Goal: Task Accomplishment & Management: Manage account settings

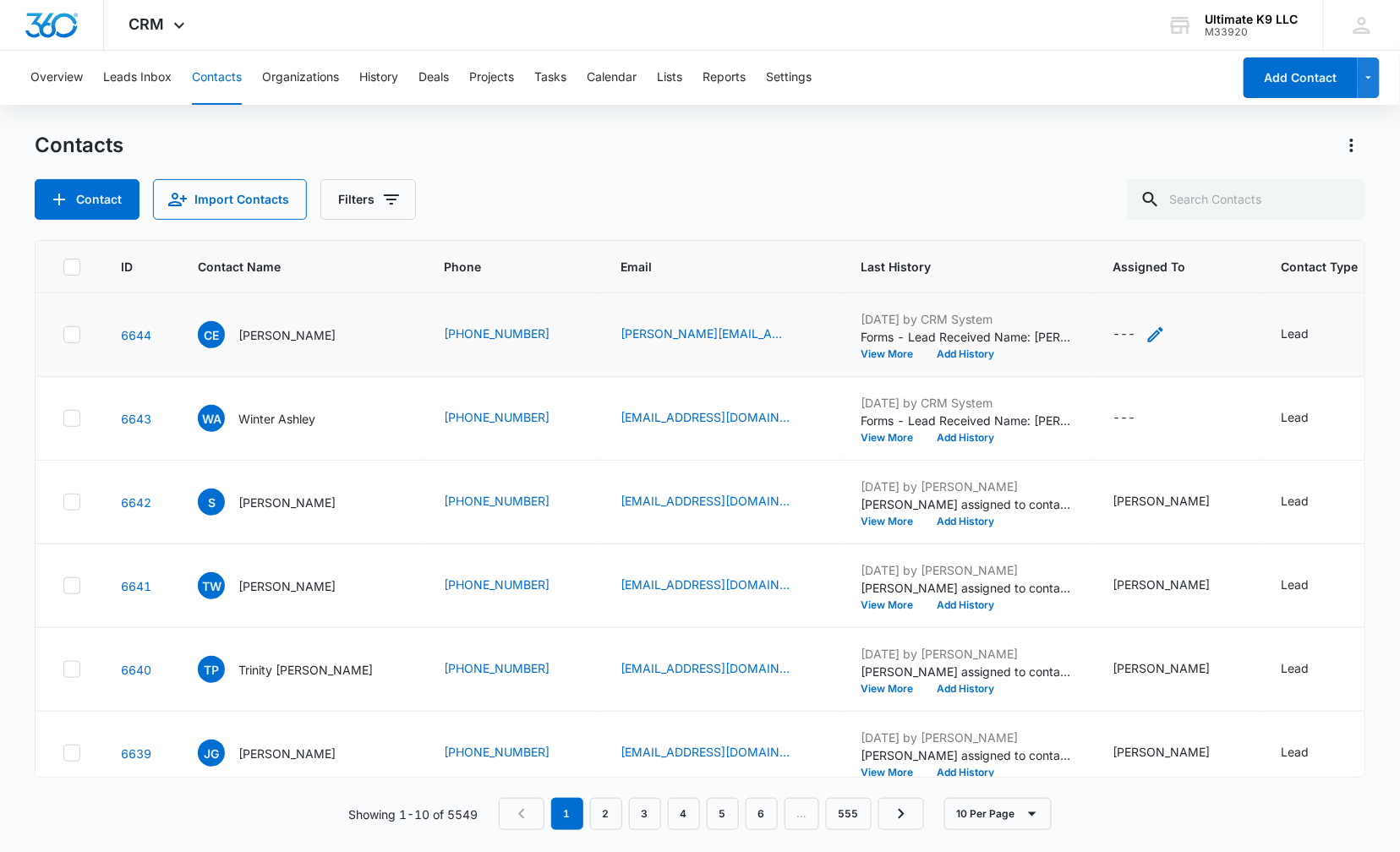
click at [1122, 327] on div "---" at bounding box center [1124, 335] width 23 height 20
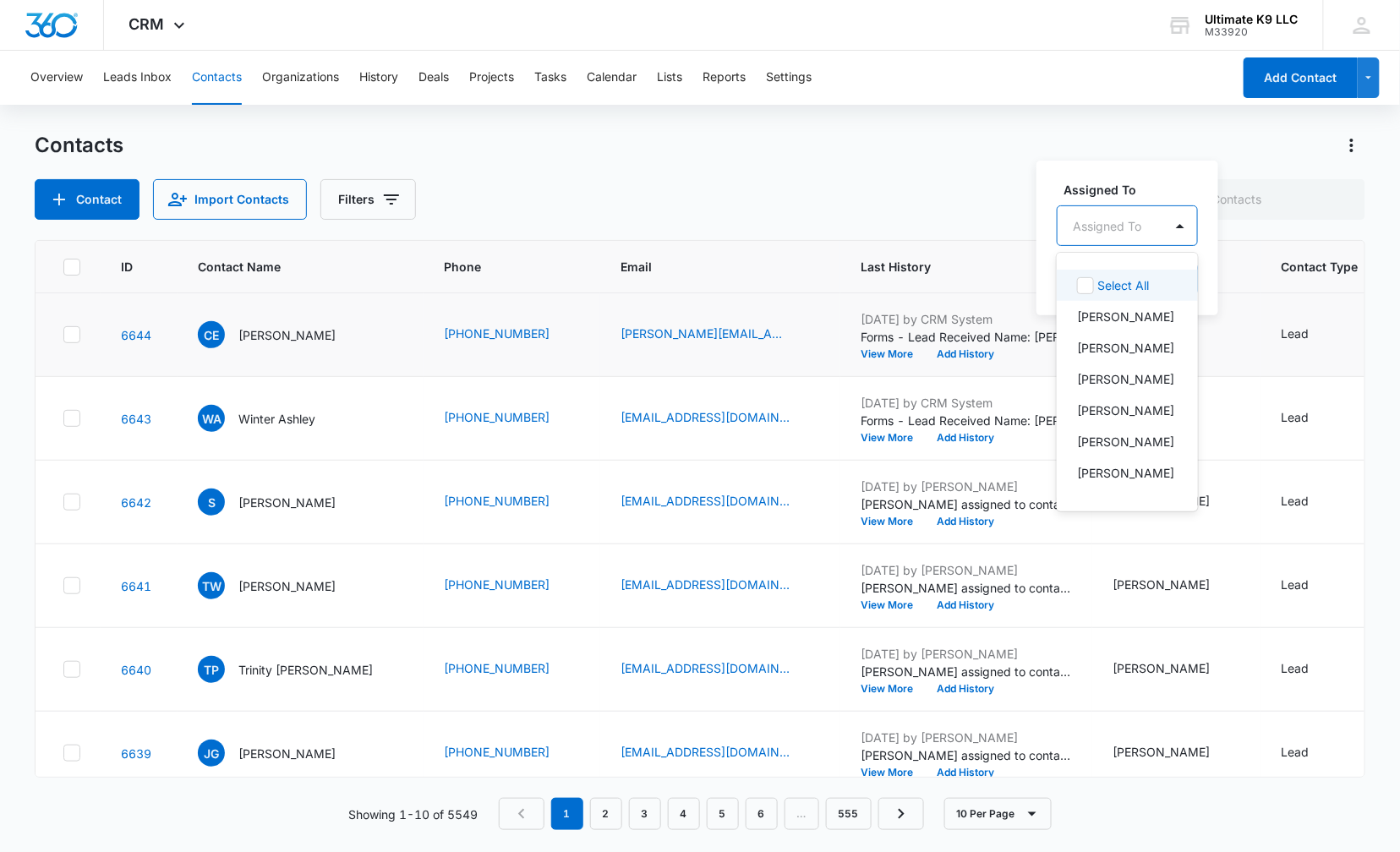
click at [1139, 231] on div at bounding box center [1107, 226] width 69 height 21
click at [1122, 410] on p "[PERSON_NAME]" at bounding box center [1126, 410] width 97 height 18
click at [1144, 188] on label "Assigned To" at bounding box center [1160, 188] width 193 height 18
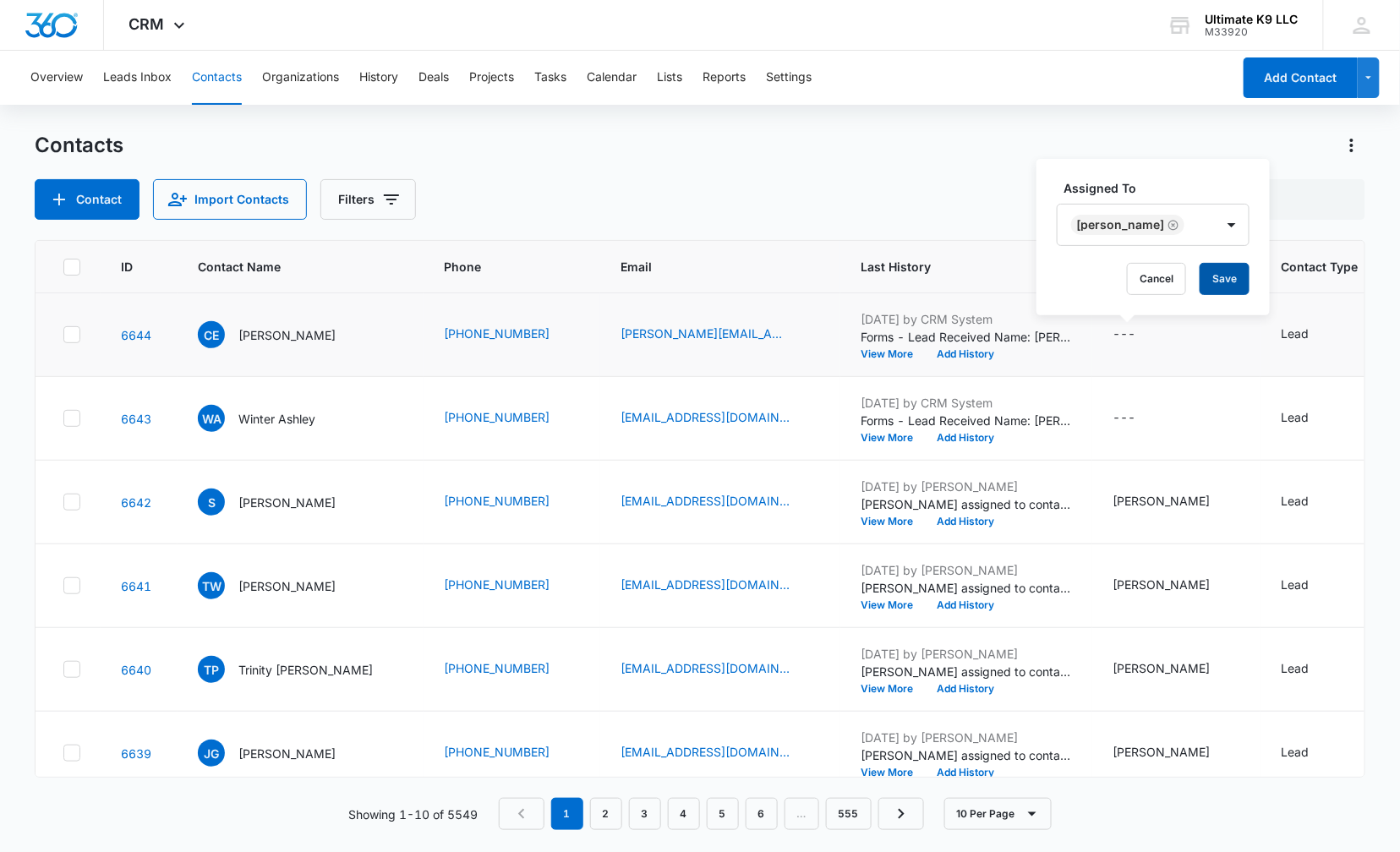
click at [1208, 271] on button "Save" at bounding box center [1224, 279] width 50 height 32
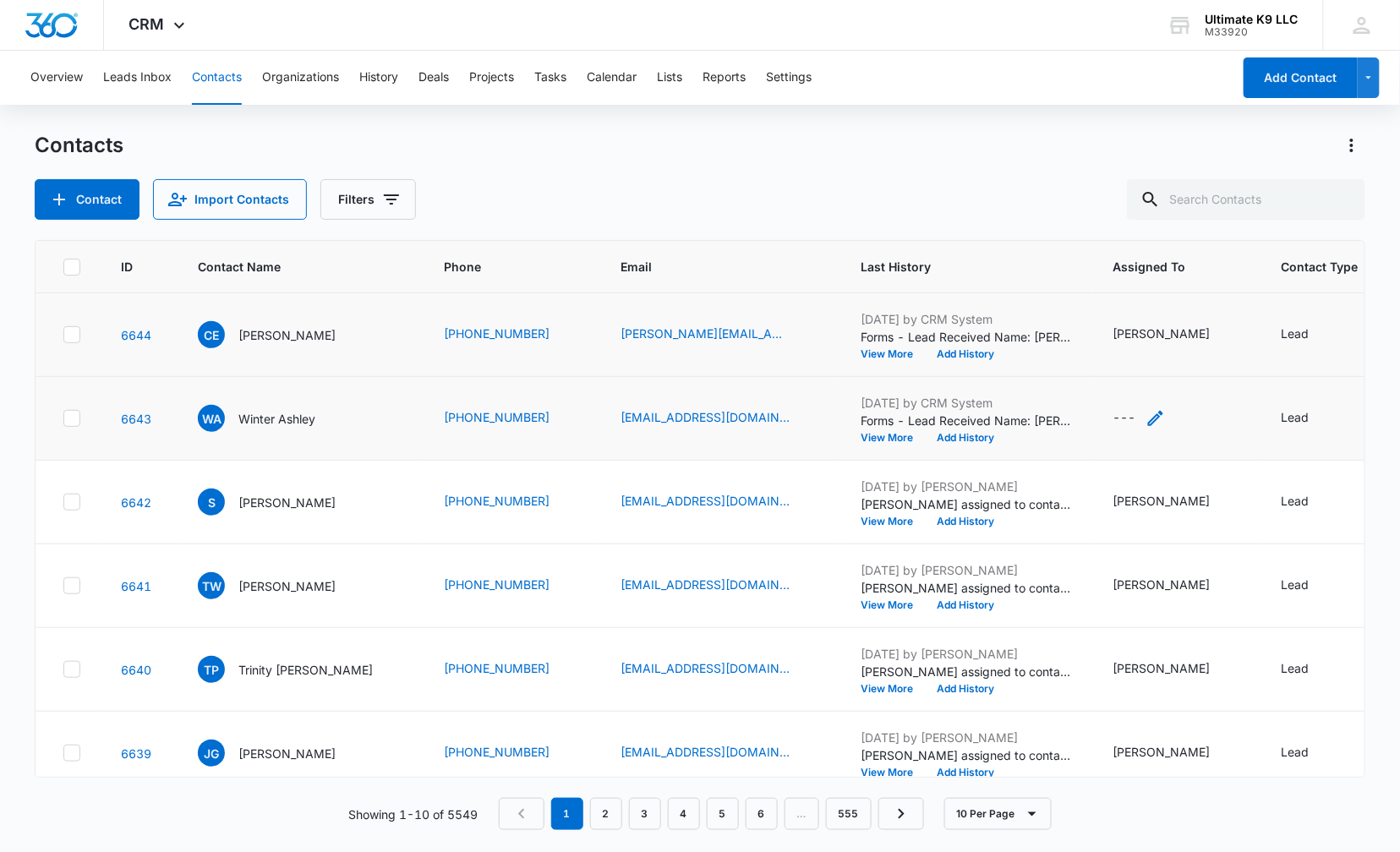
click at [1113, 420] on div "---" at bounding box center [1124, 419] width 23 height 20
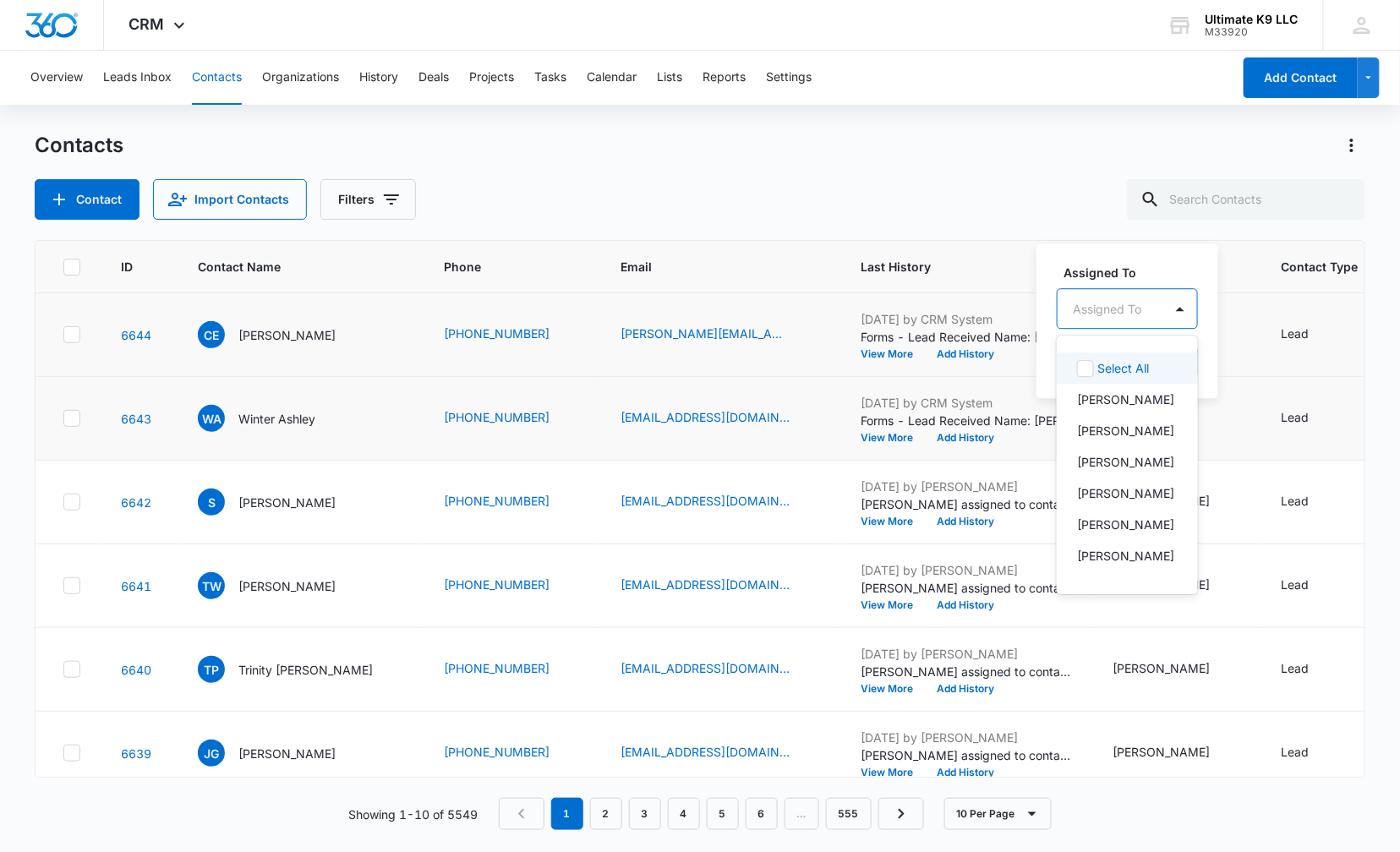
click at [1112, 308] on div at bounding box center [1107, 308] width 69 height 21
click at [1117, 460] on p "[PERSON_NAME]" at bounding box center [1126, 461] width 97 height 18
click at [1204, 264] on label "Assigned To" at bounding box center [1160, 271] width 193 height 18
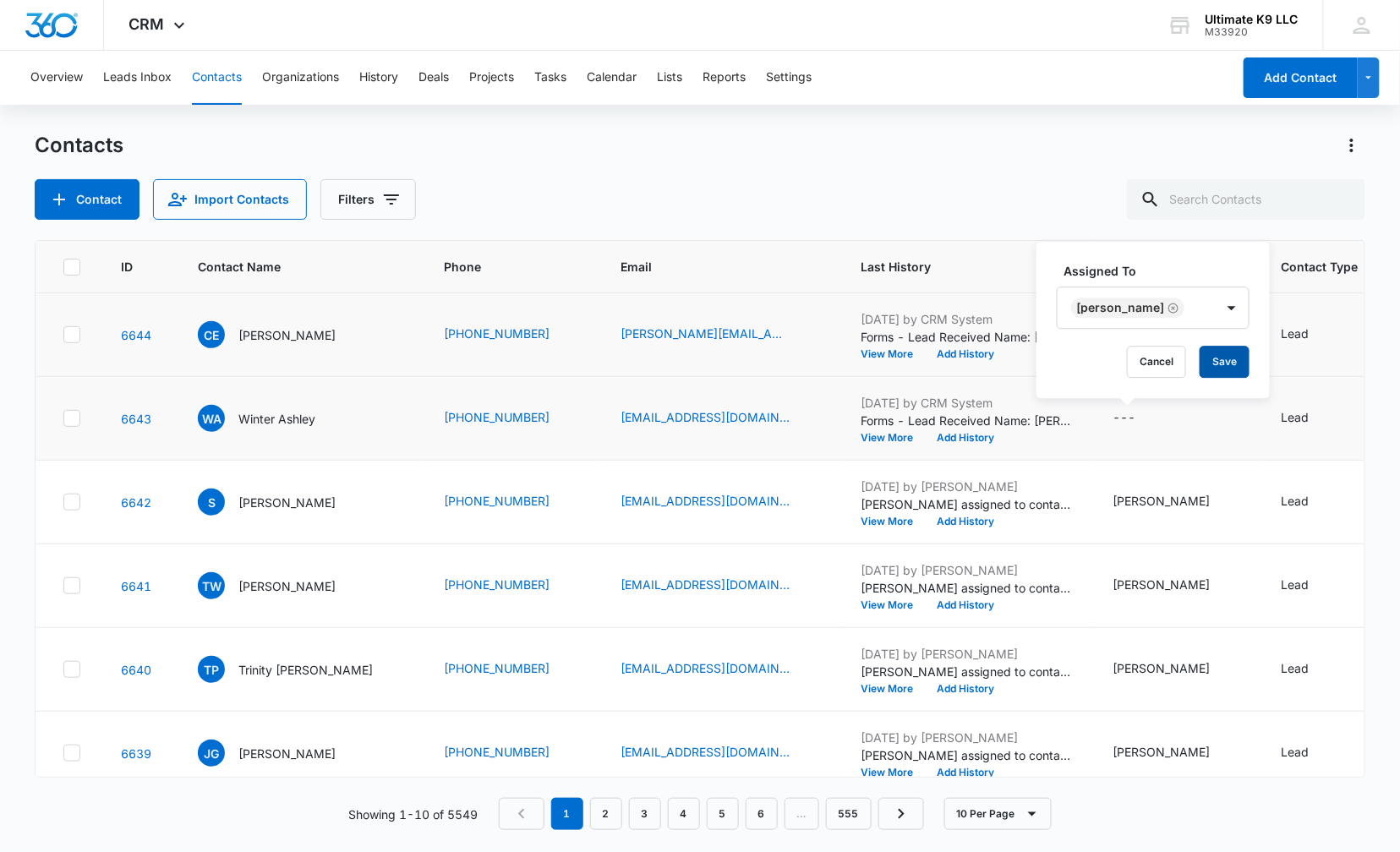
click at [1200, 377] on button "Save" at bounding box center [1224, 362] width 50 height 32
click at [1223, 499] on icon "Assigned To - Richard Heishman - Select to Edit Field" at bounding box center [1230, 502] width 20 height 20
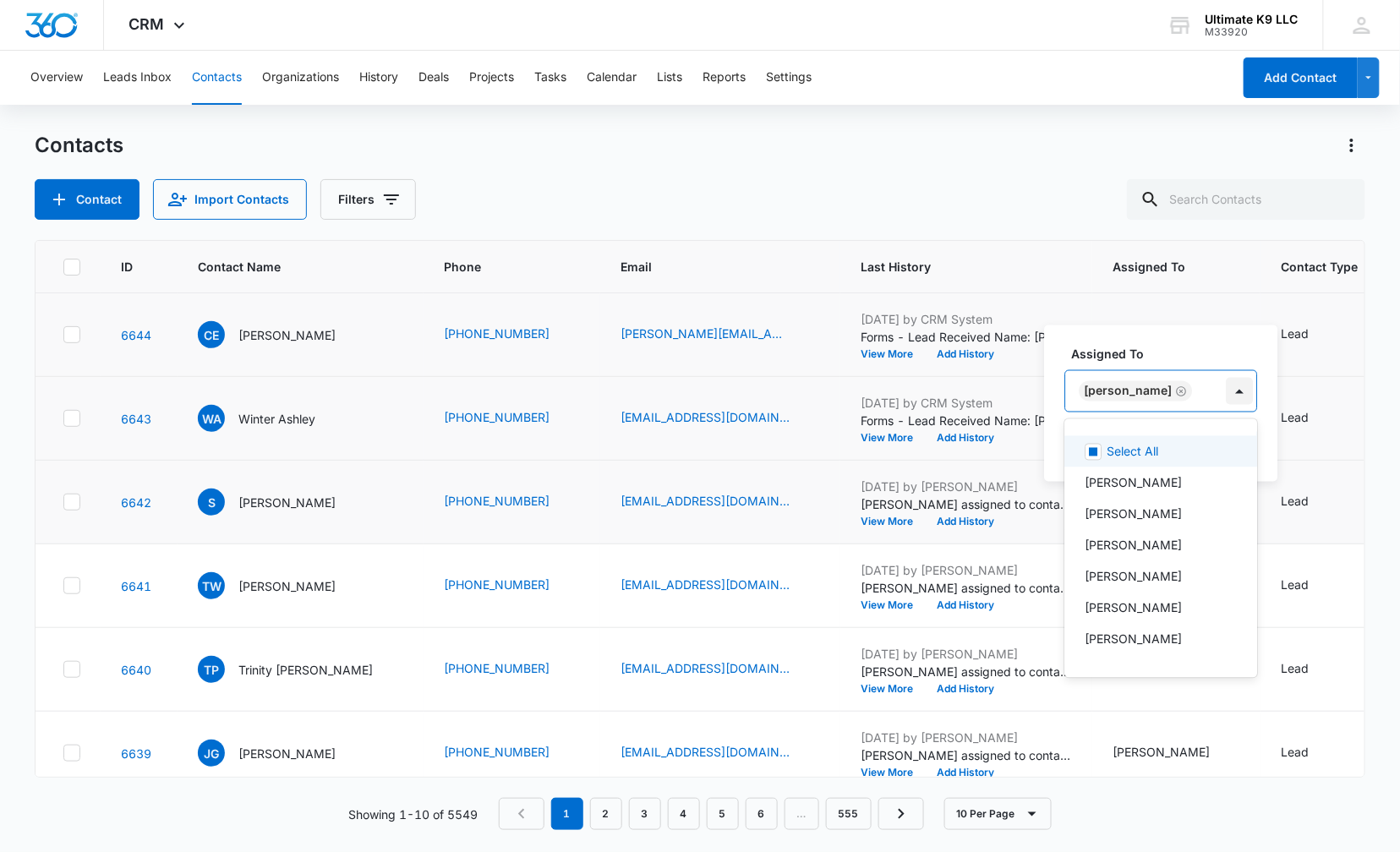
click at [1252, 394] on div at bounding box center [1240, 392] width 27 height 27
click at [1156, 543] on div "[PERSON_NAME]" at bounding box center [1160, 545] width 149 height 18
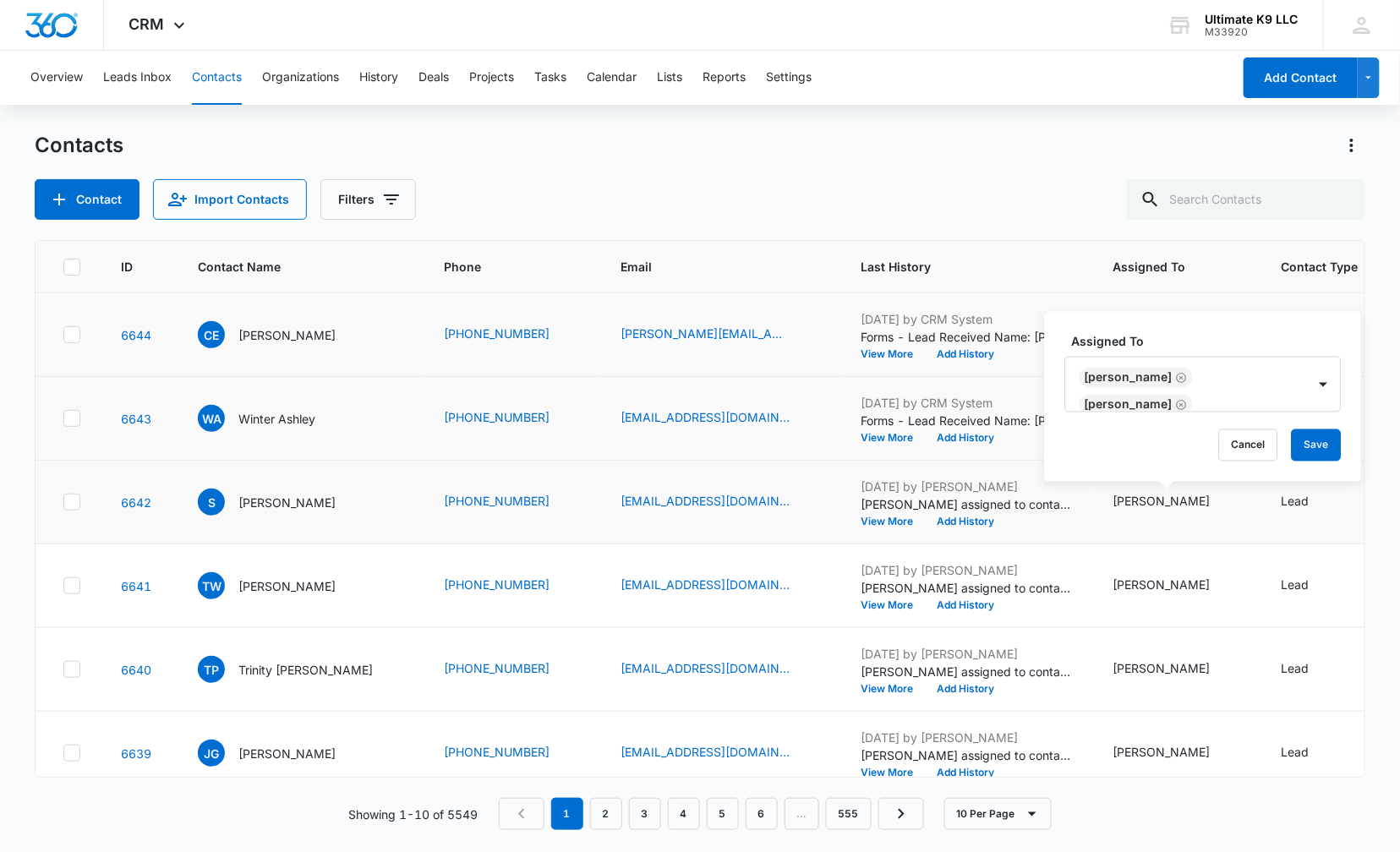
click at [1186, 338] on label "Assigned To" at bounding box center [1210, 341] width 276 height 18
click at [1320, 451] on button "Save" at bounding box center [1317, 446] width 50 height 32
